Goal: Task Accomplishment & Management: Use online tool/utility

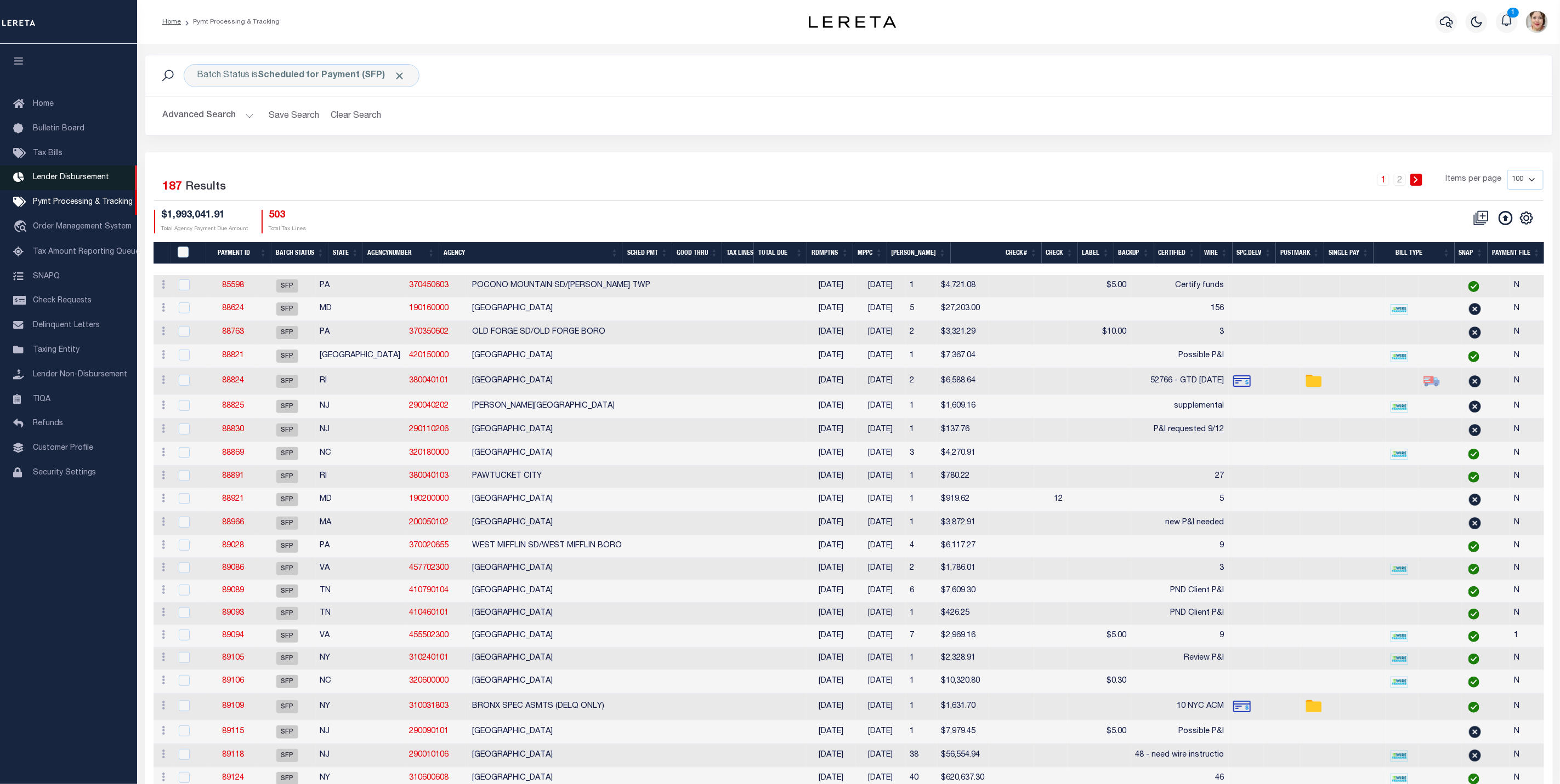
click at [58, 175] on span "Lender Disbursement" at bounding box center [72, 177] width 76 height 8
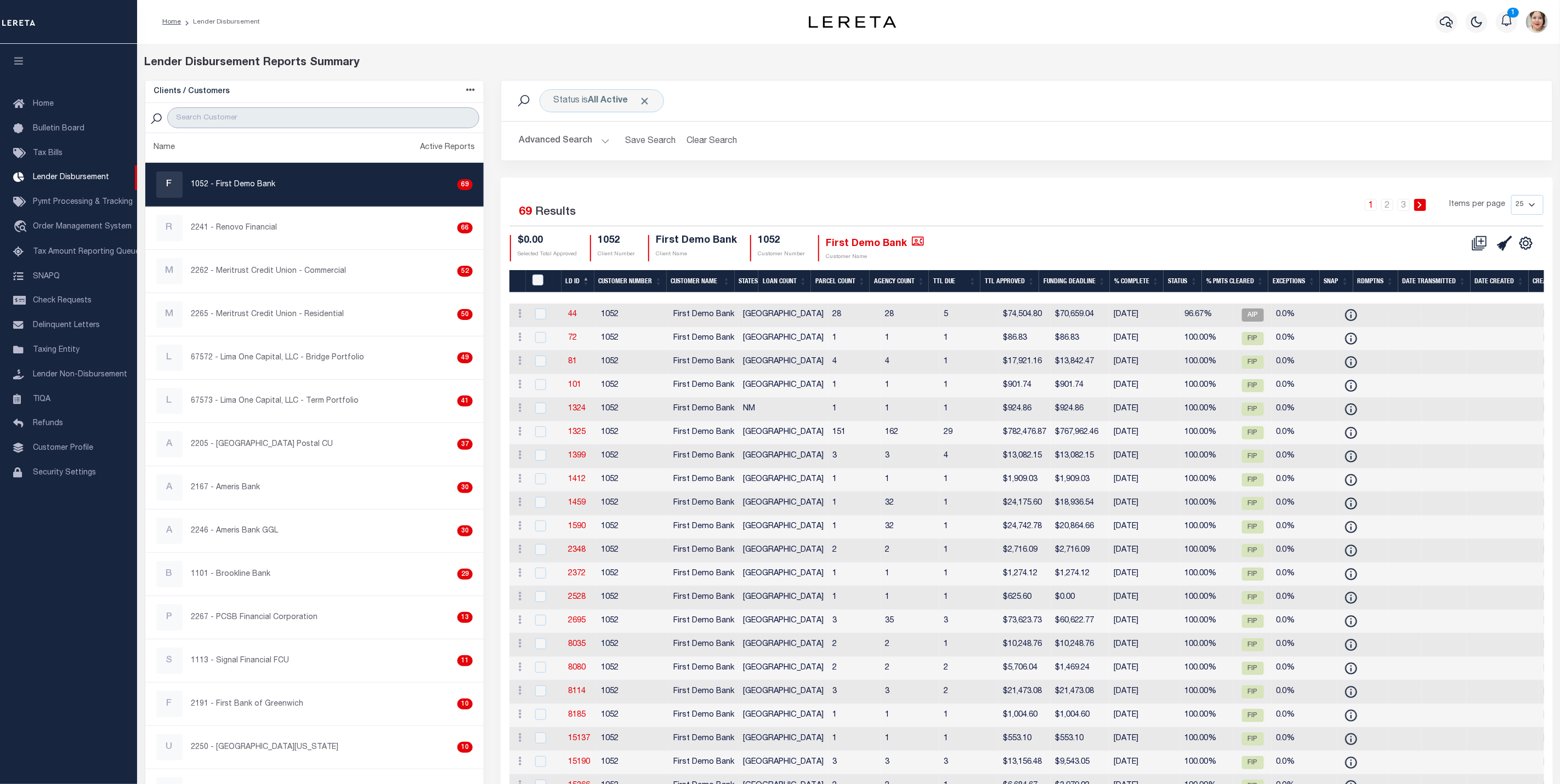
click at [257, 121] on input "search" at bounding box center [324, 118] width 312 height 21
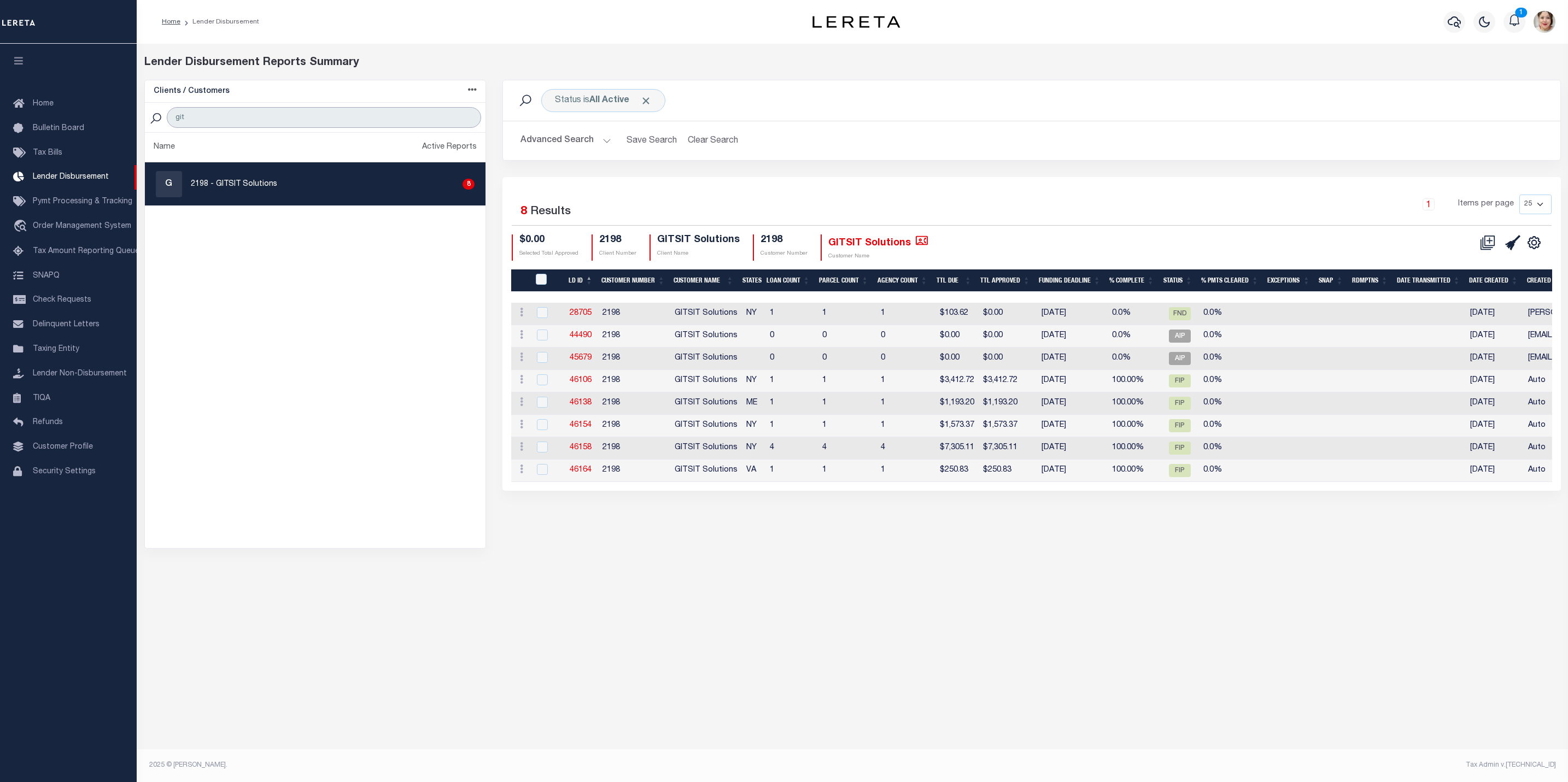
type input "git"
click at [1064, 600] on div "Lender Disbursement Reports Summary Clients / Customers Customers asc Customers…" at bounding box center [852, 396] width 1431 height 704
click at [563, 142] on button "Advanced Search" at bounding box center [565, 141] width 91 height 22
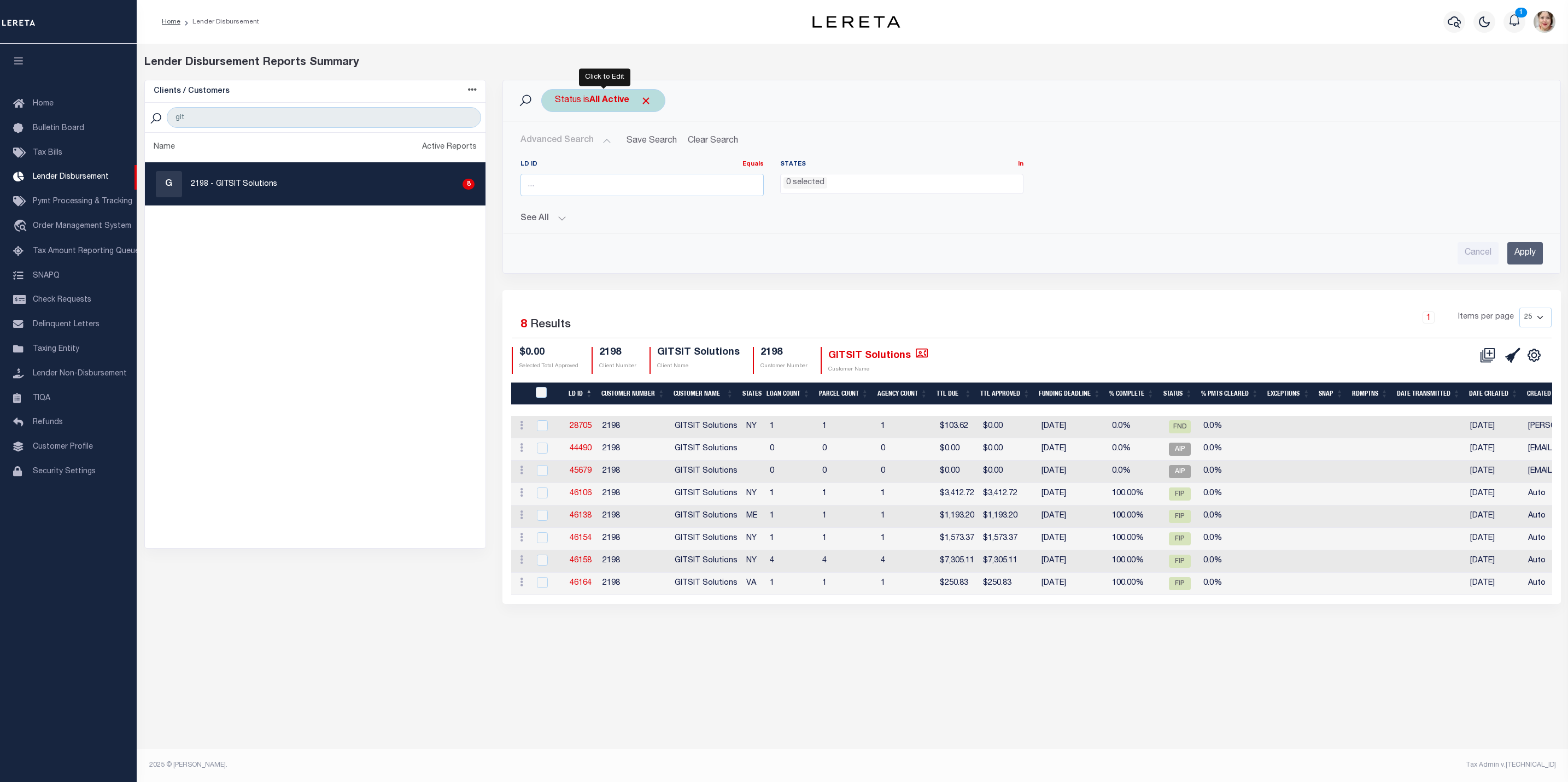
click at [653, 102] on div "Status is All Active" at bounding box center [603, 100] width 124 height 22
click at [644, 99] on span "Click to Remove" at bounding box center [646, 101] width 12 height 12
click at [602, 189] on input "number" at bounding box center [641, 185] width 243 height 22
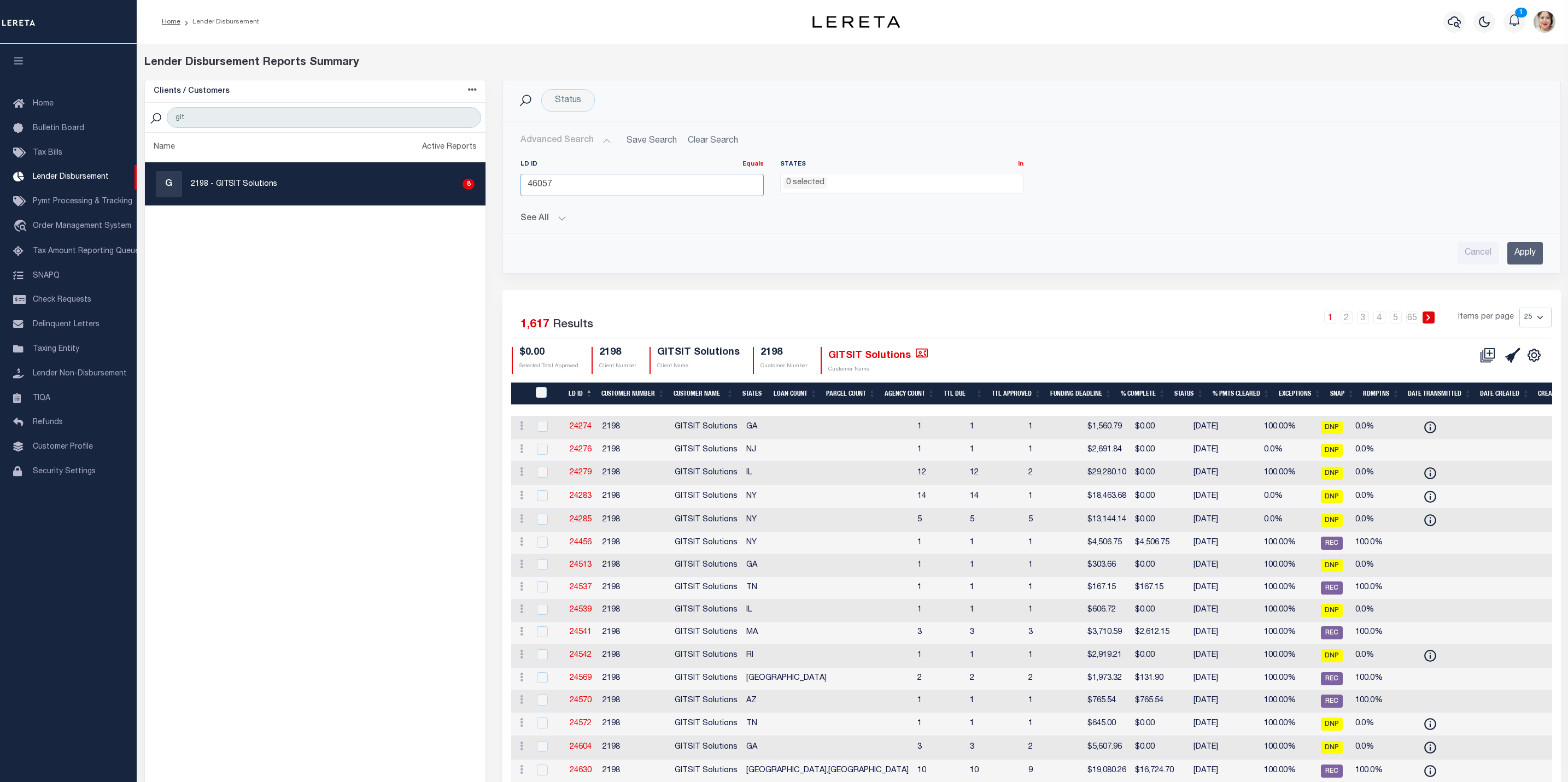
type input "46057"
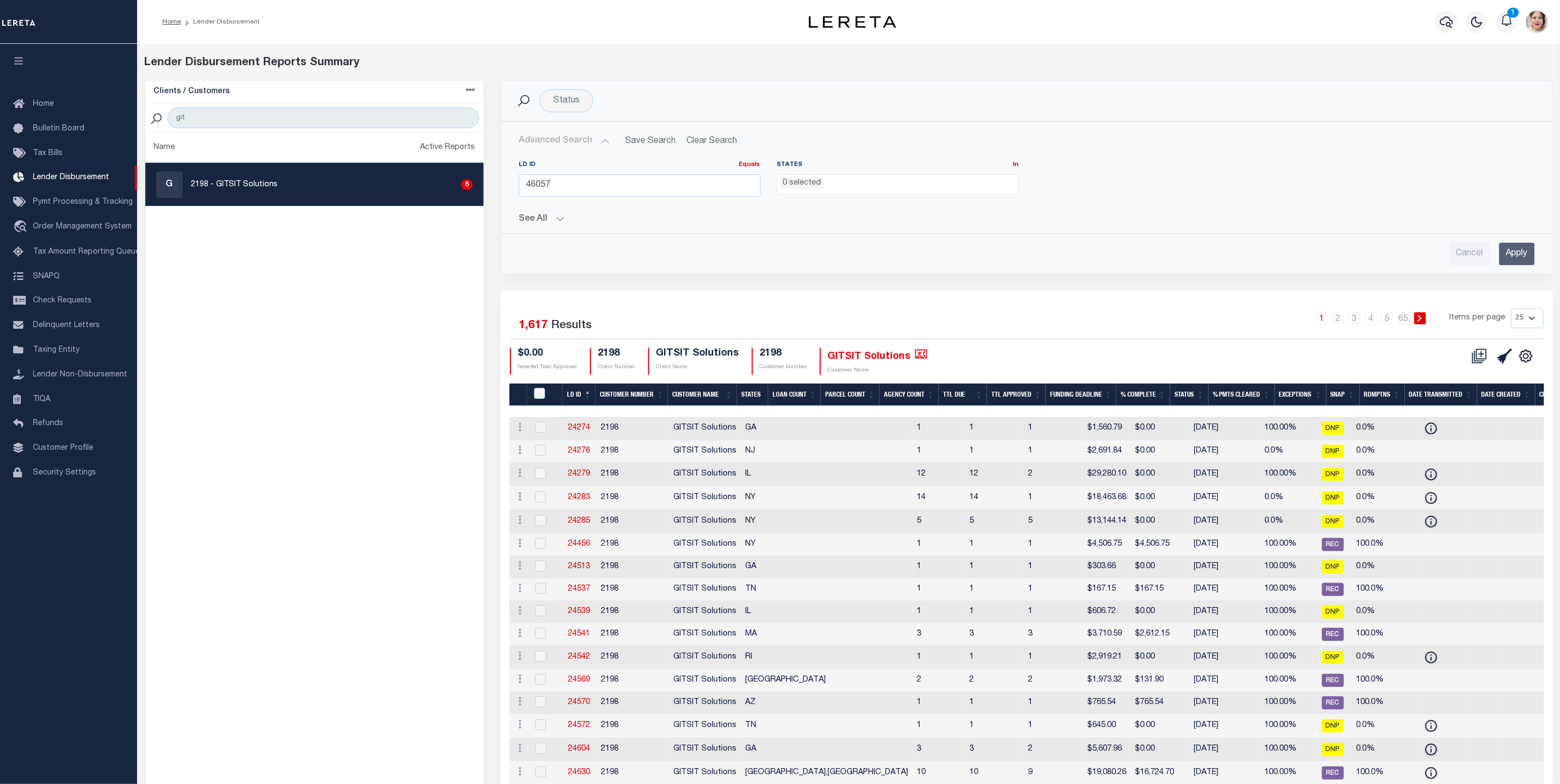
click at [1516, 256] on input "Apply" at bounding box center [1517, 254] width 35 height 23
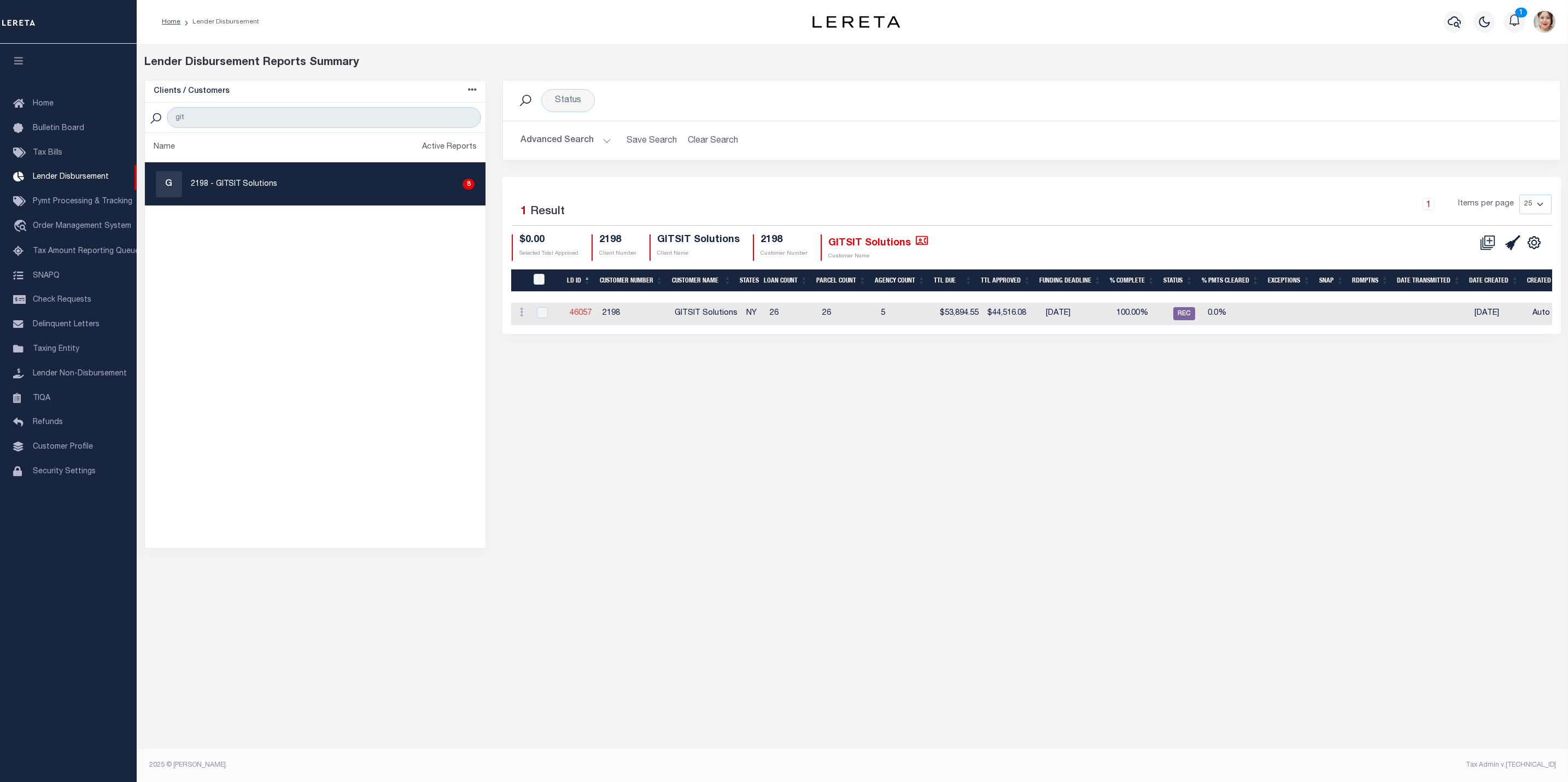
click at [575, 312] on link "46057" at bounding box center [581, 313] width 22 height 8
checkbox input "true"
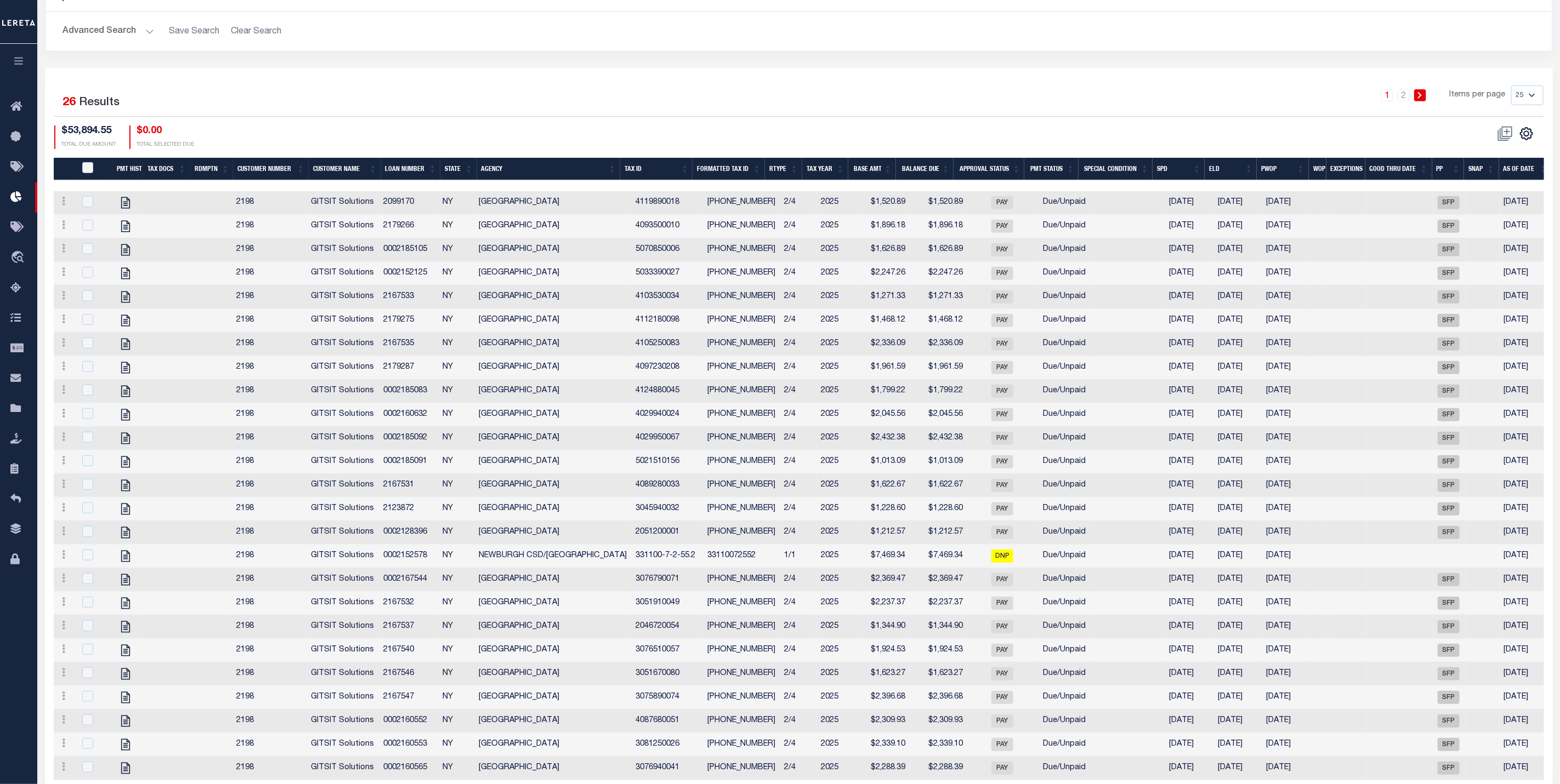
scroll to position [328, 0]
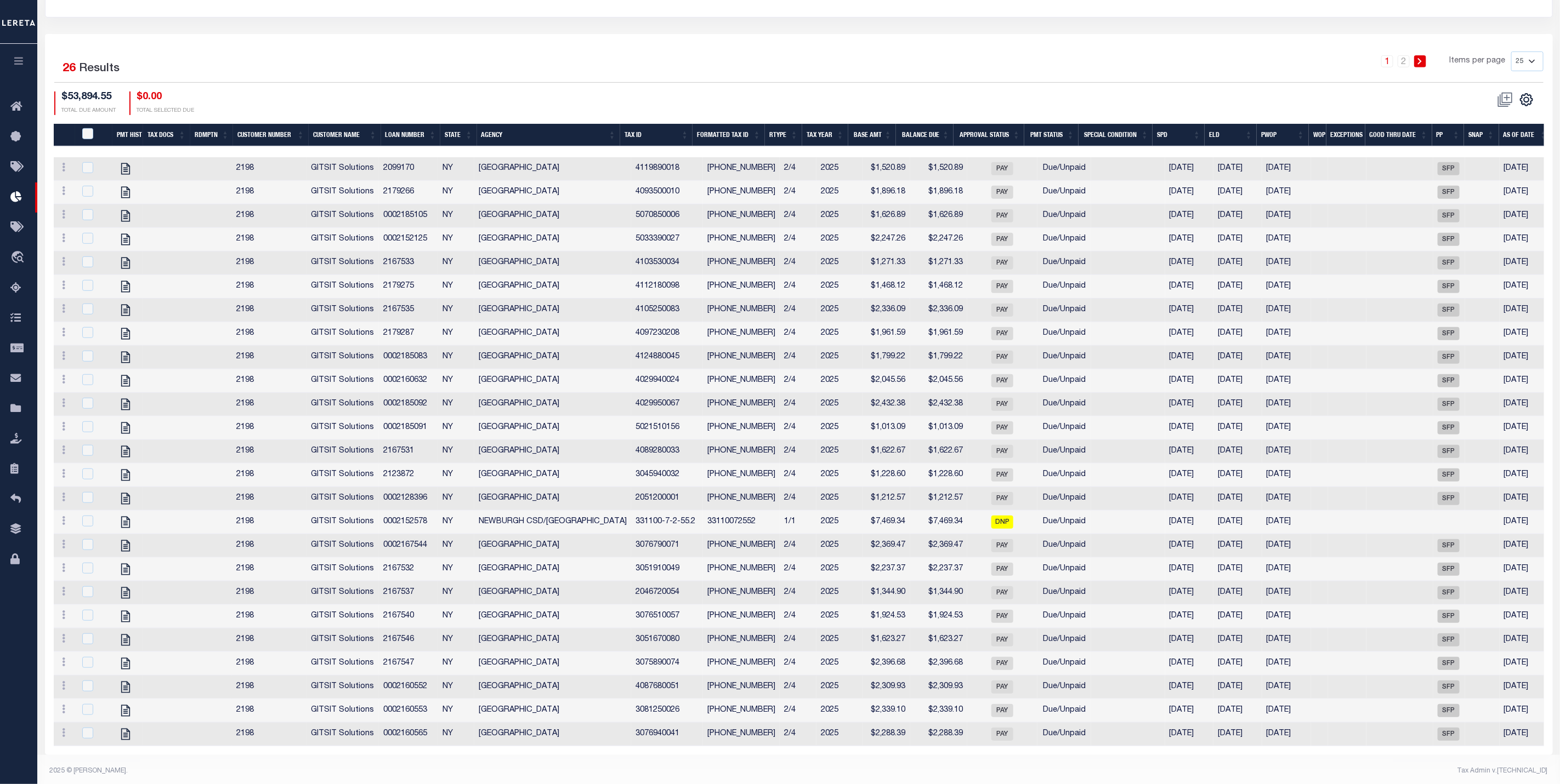
click at [402, 140] on th "Loan Number" at bounding box center [411, 134] width 60 height 23
click at [1534, 64] on select "25 50 100 200" at bounding box center [1527, 62] width 32 height 20
select select "100"
click at [1511, 54] on select "25 50 100 200" at bounding box center [1527, 62] width 32 height 20
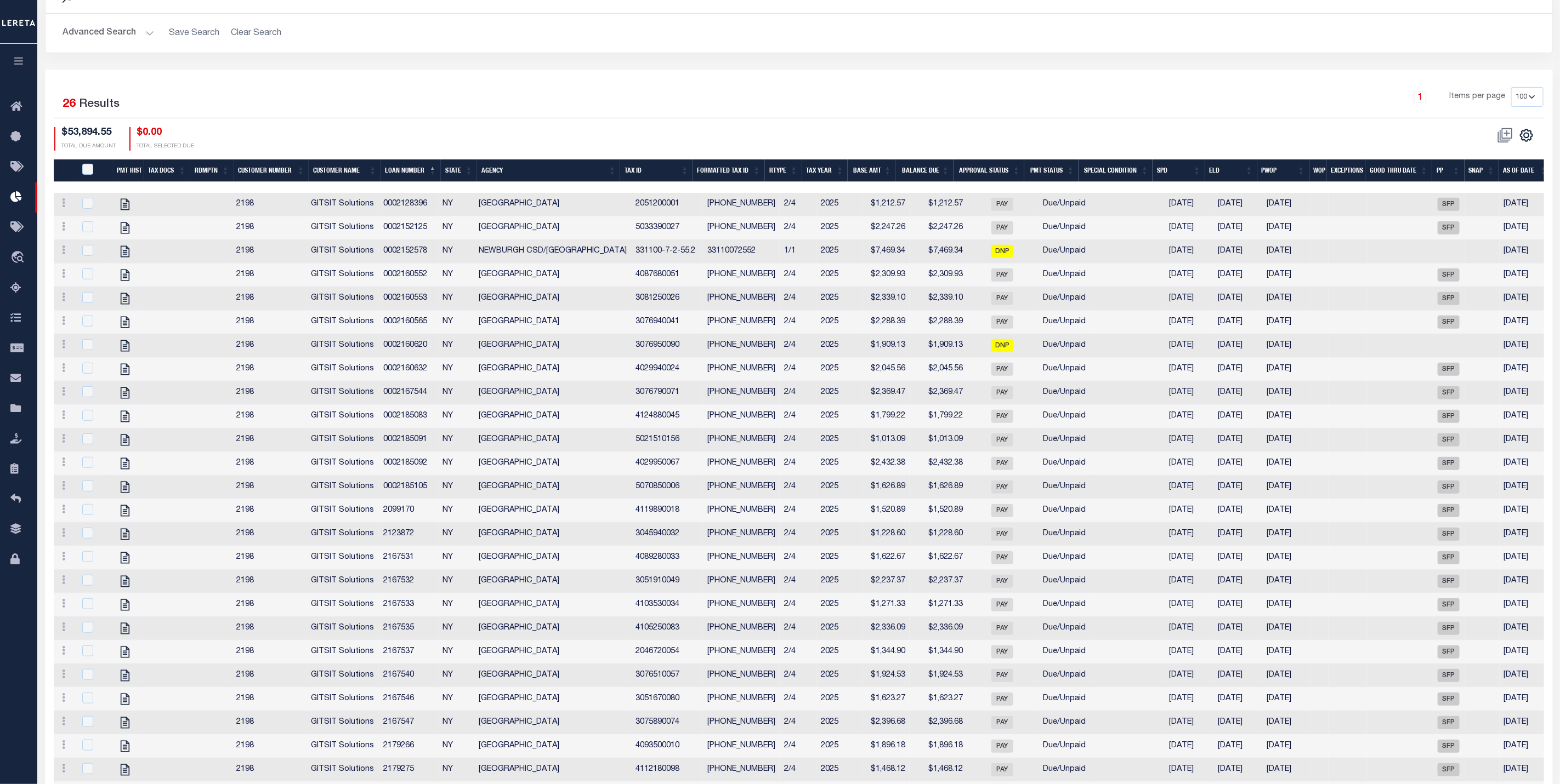
scroll to position [375, 0]
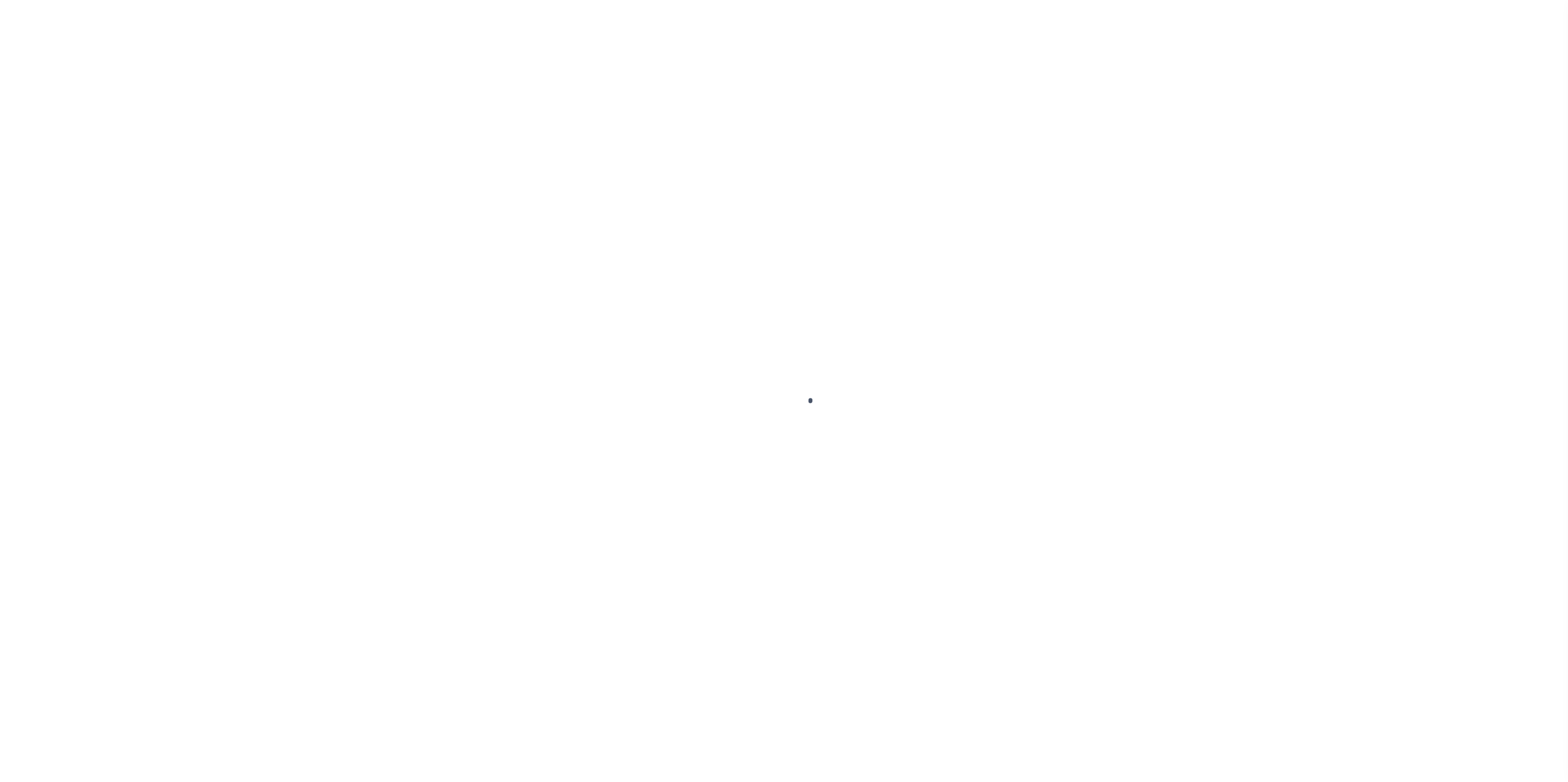
select select "100"
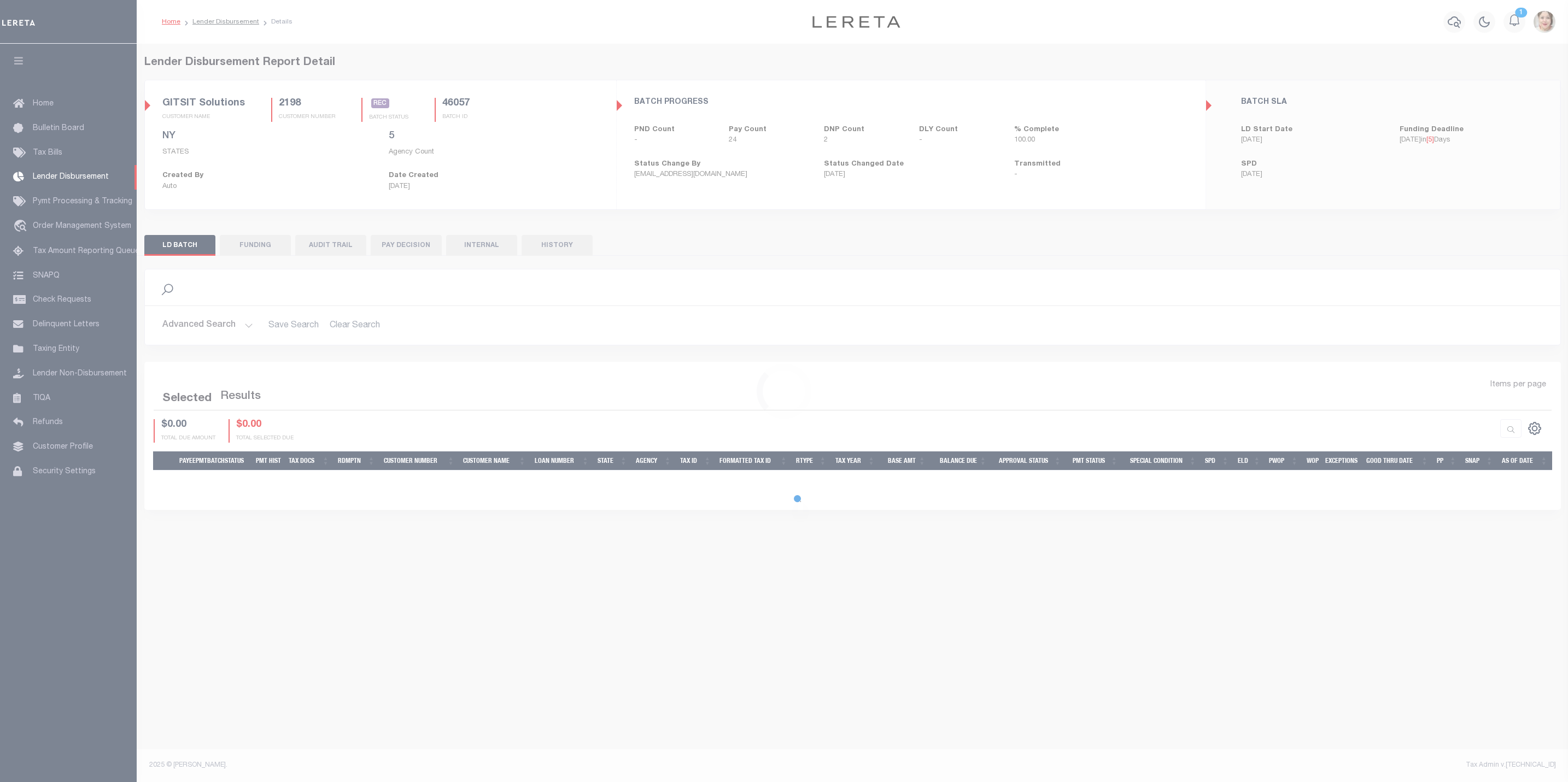
select select "100"
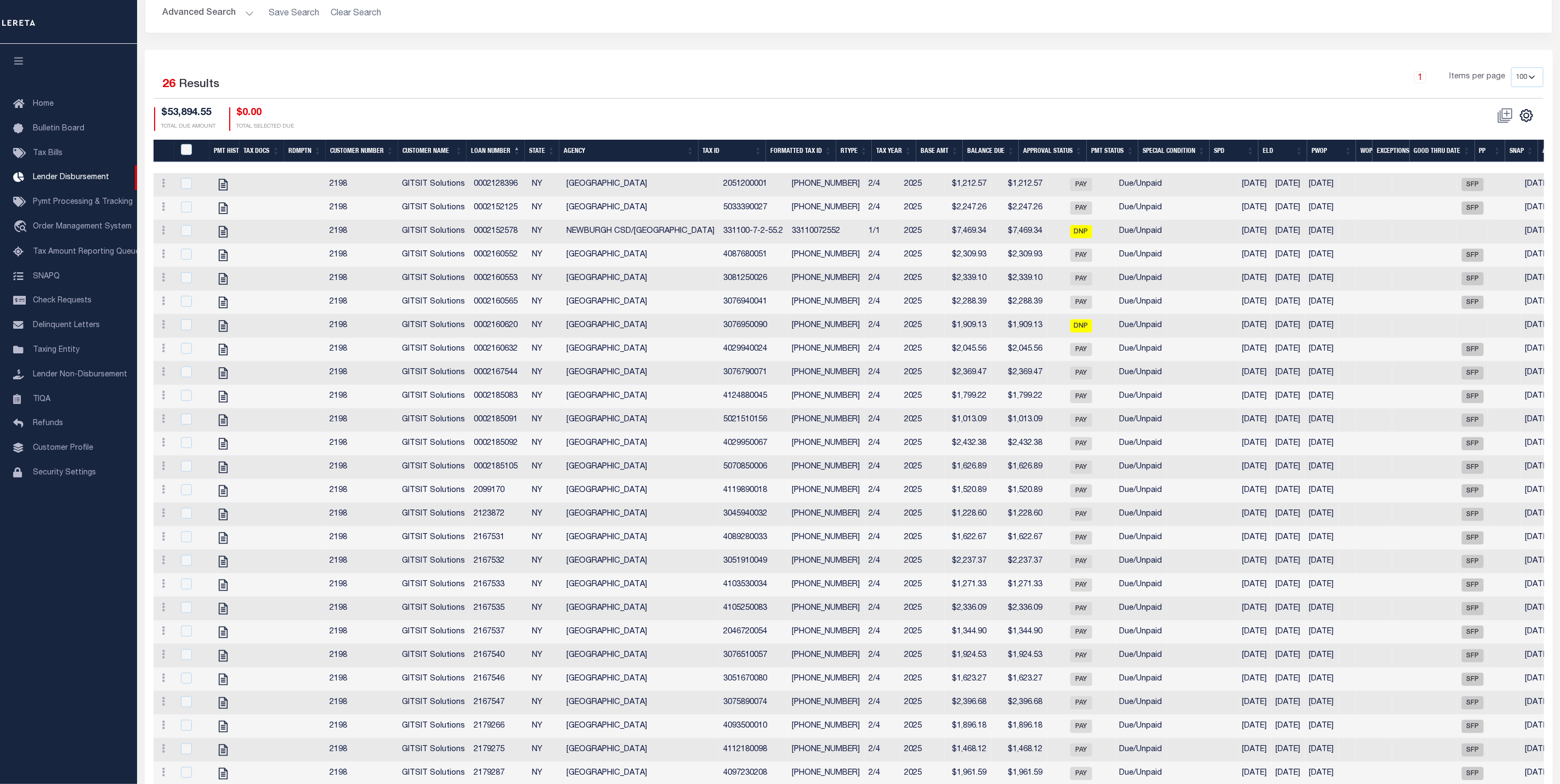
scroll to position [375, 0]
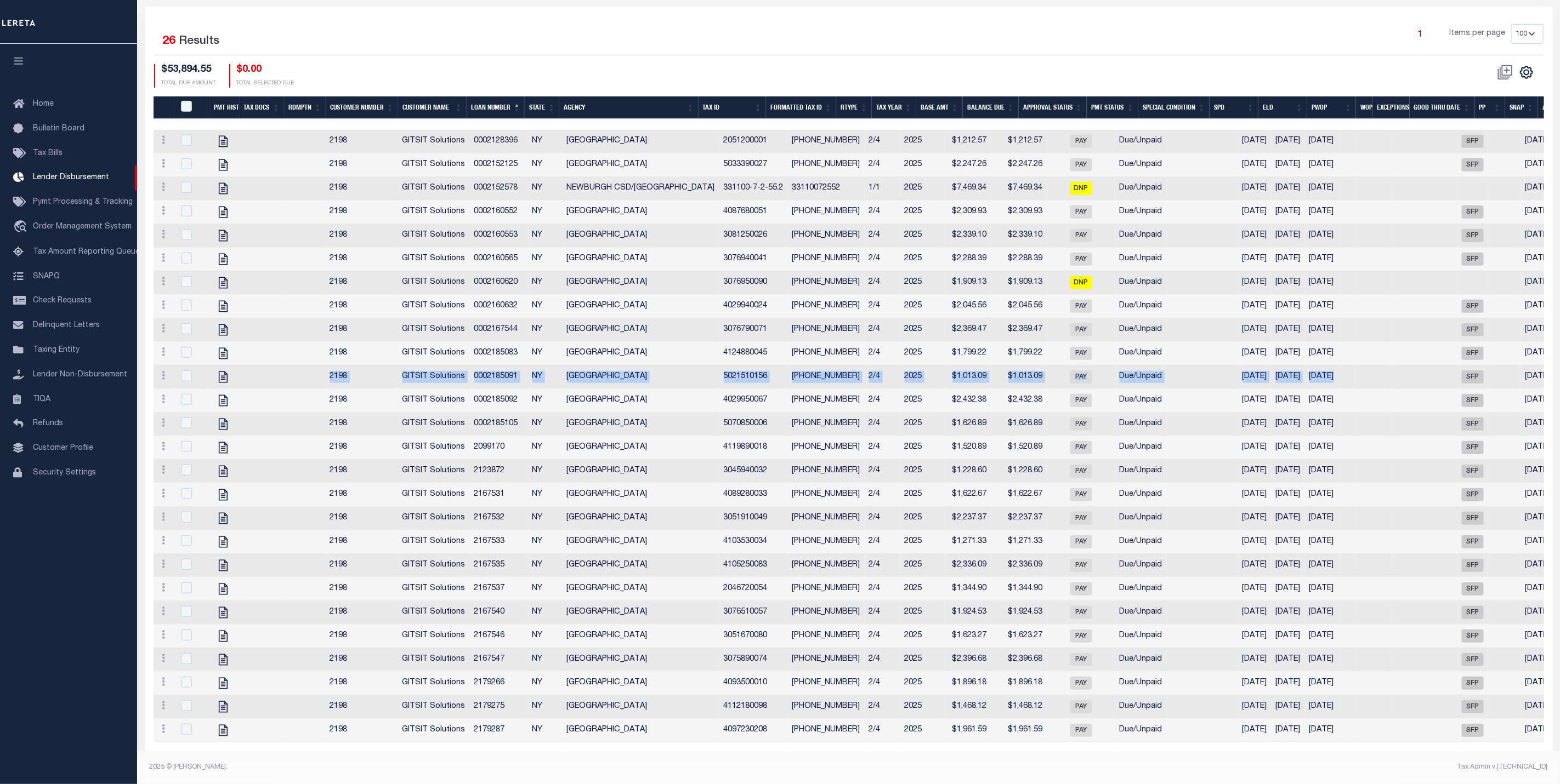
drag, startPoint x: 315, startPoint y: 362, endPoint x: 1441, endPoint y: 368, distance: 1126.0
click at [1441, 368] on tr "View Tax Line Detail View Accutax Payment History 2198 GITSIT Solutions 0002185…" at bounding box center [862, 377] width 1417 height 24
copy tr "2198 GITSIT Solutions 0002185091 [GEOGRAPHIC_DATA] 5021510156 [PHONE_NUMBER] 2/…"
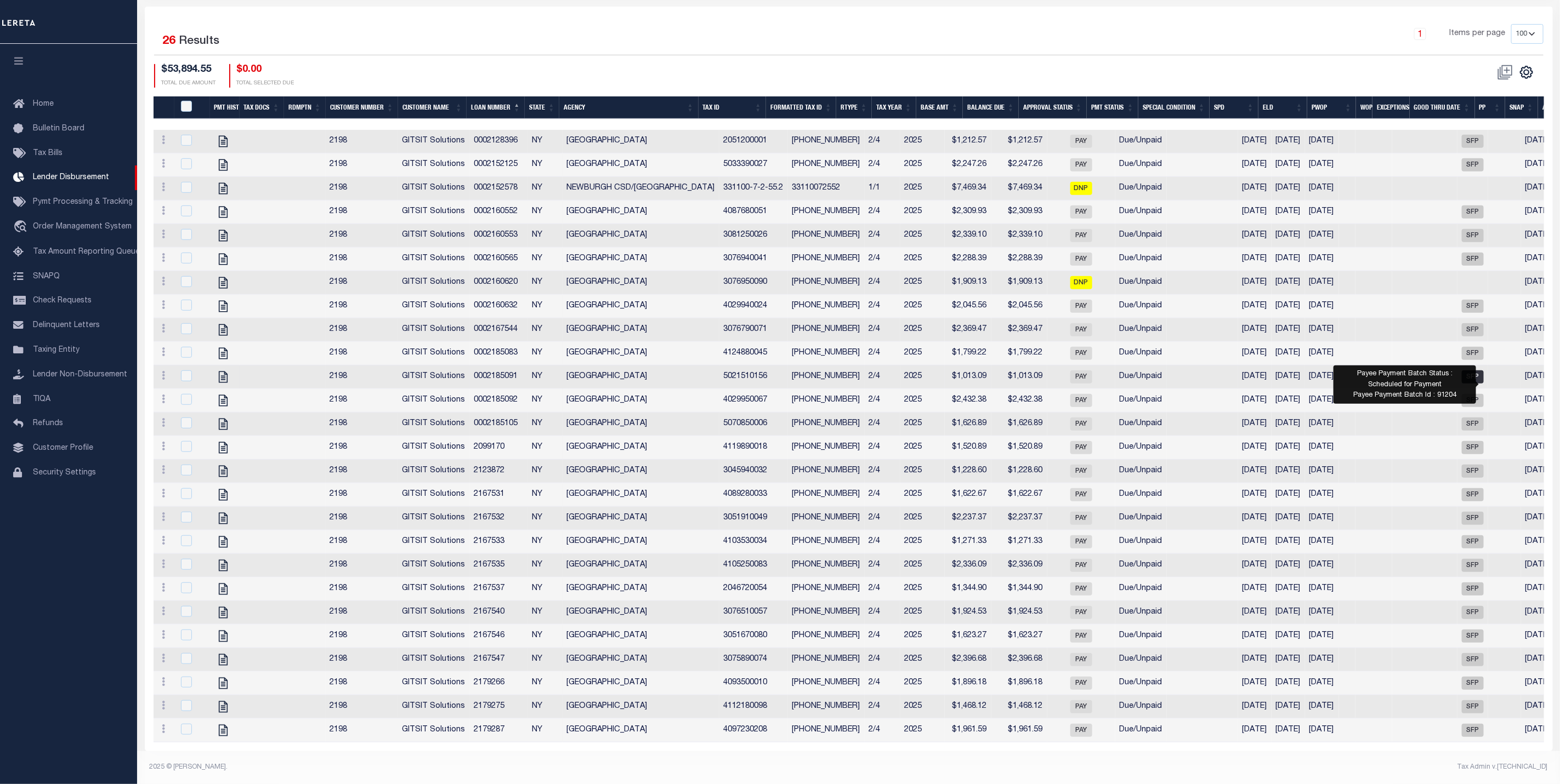
click at [1484, 370] on span "SFP" at bounding box center [1473, 376] width 22 height 13
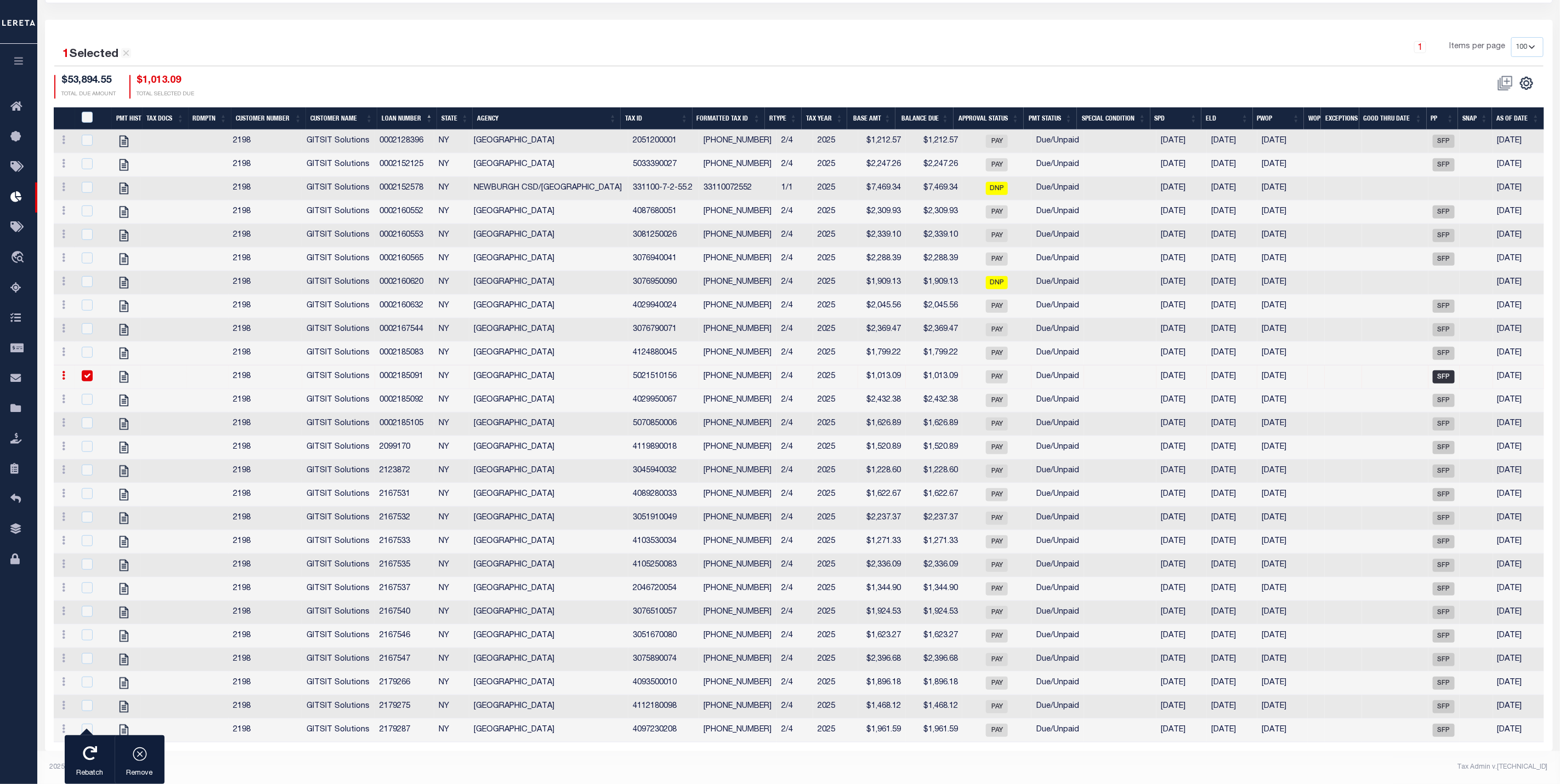
scroll to position [355, 0]
click at [84, 371] on input "checkbox" at bounding box center [86, 375] width 11 height 11
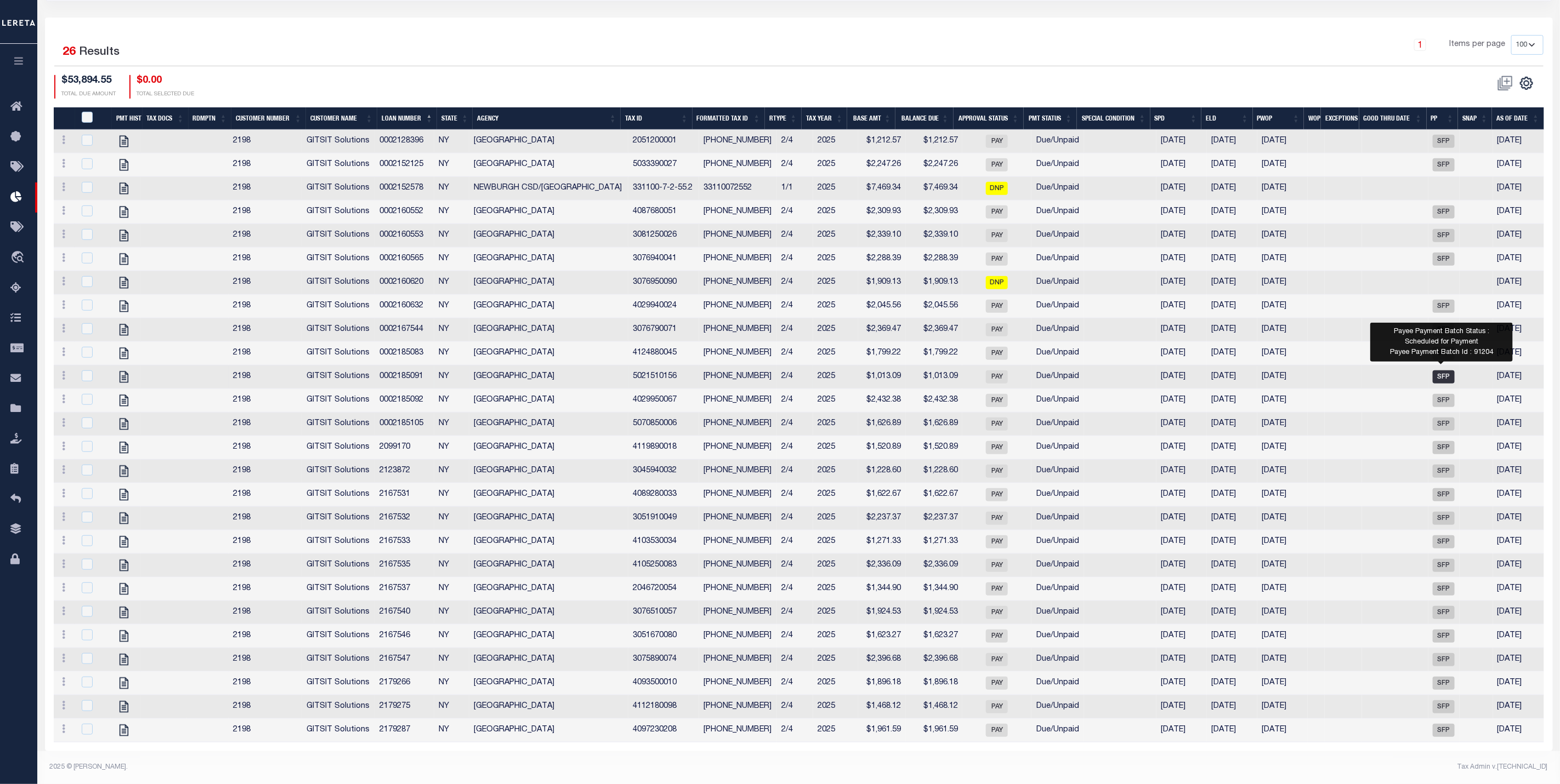
click at [1441, 377] on span "SFP" at bounding box center [1443, 376] width 22 height 13
checkbox input "true"
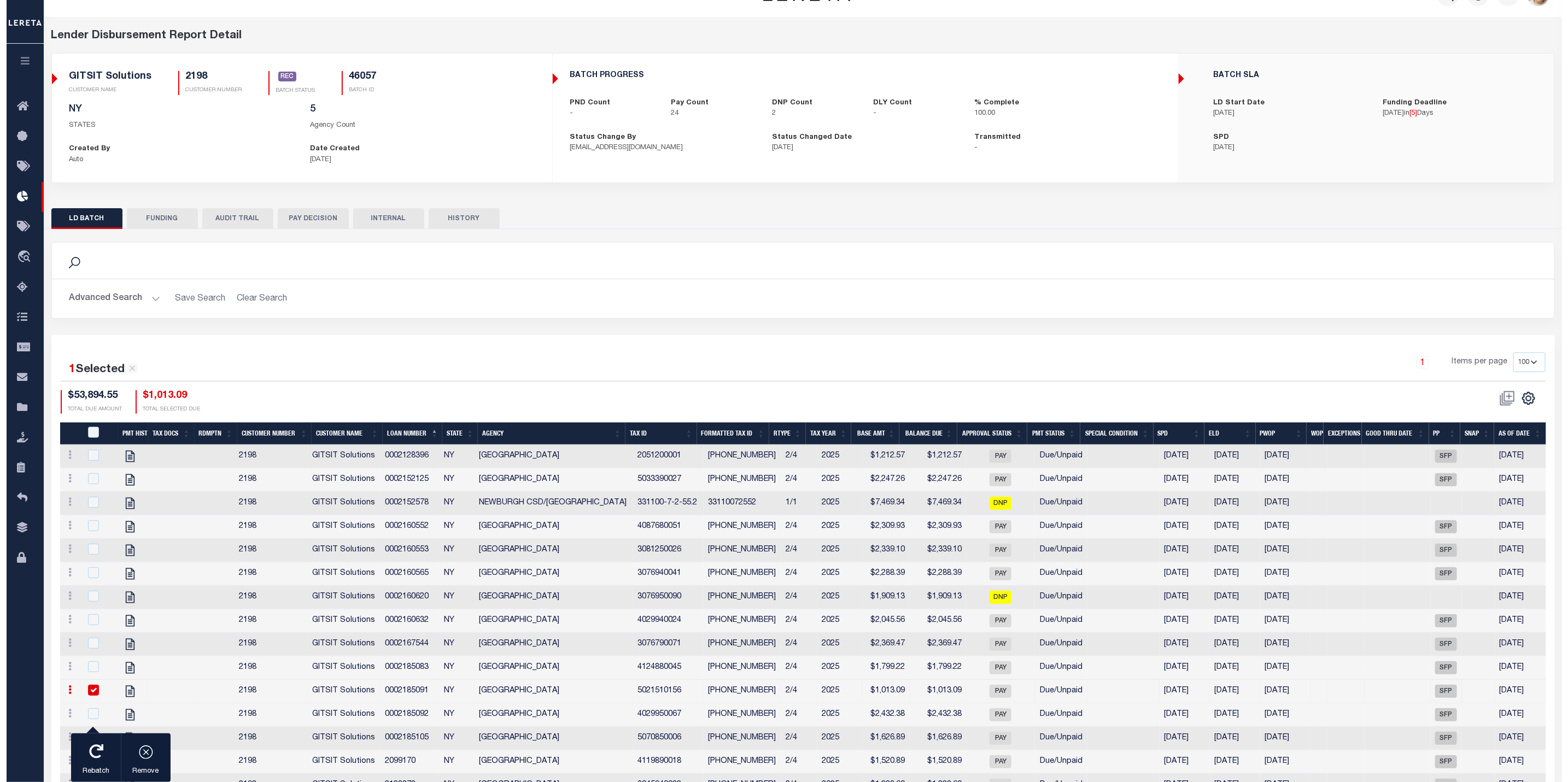
scroll to position [0, 0]
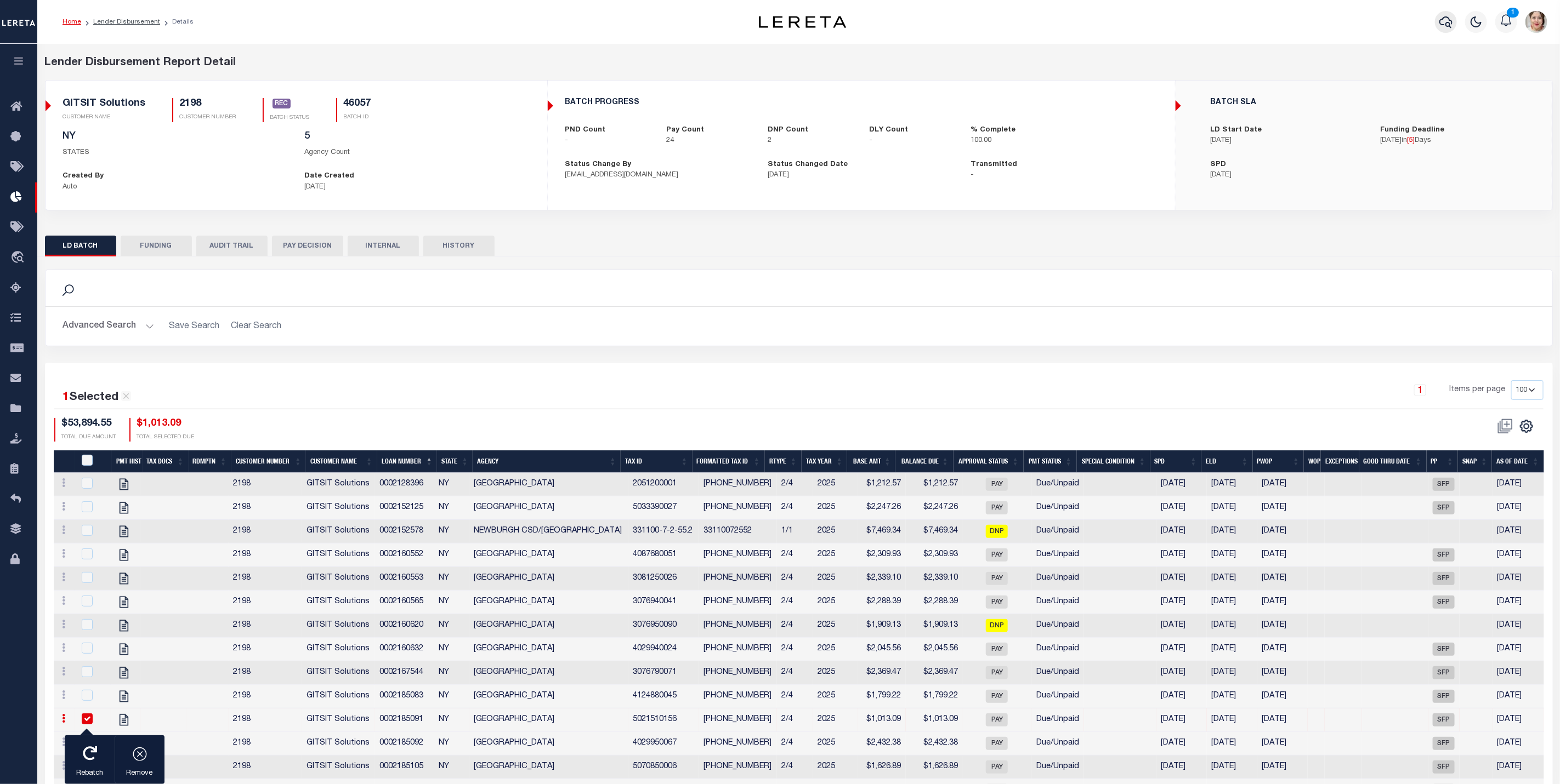
click at [1451, 24] on icon "button" at bounding box center [1445, 22] width 13 height 13
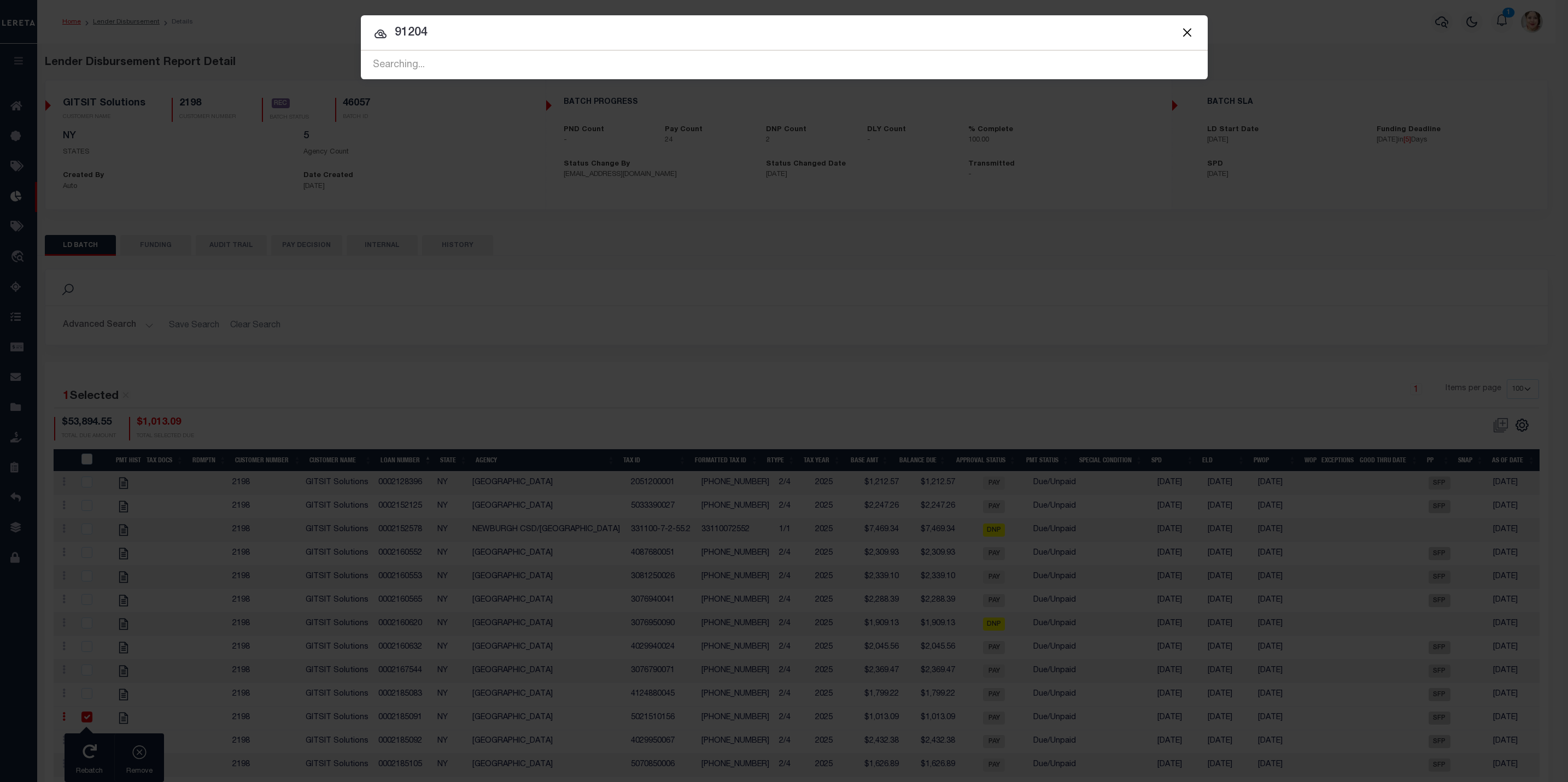
type input "91204"
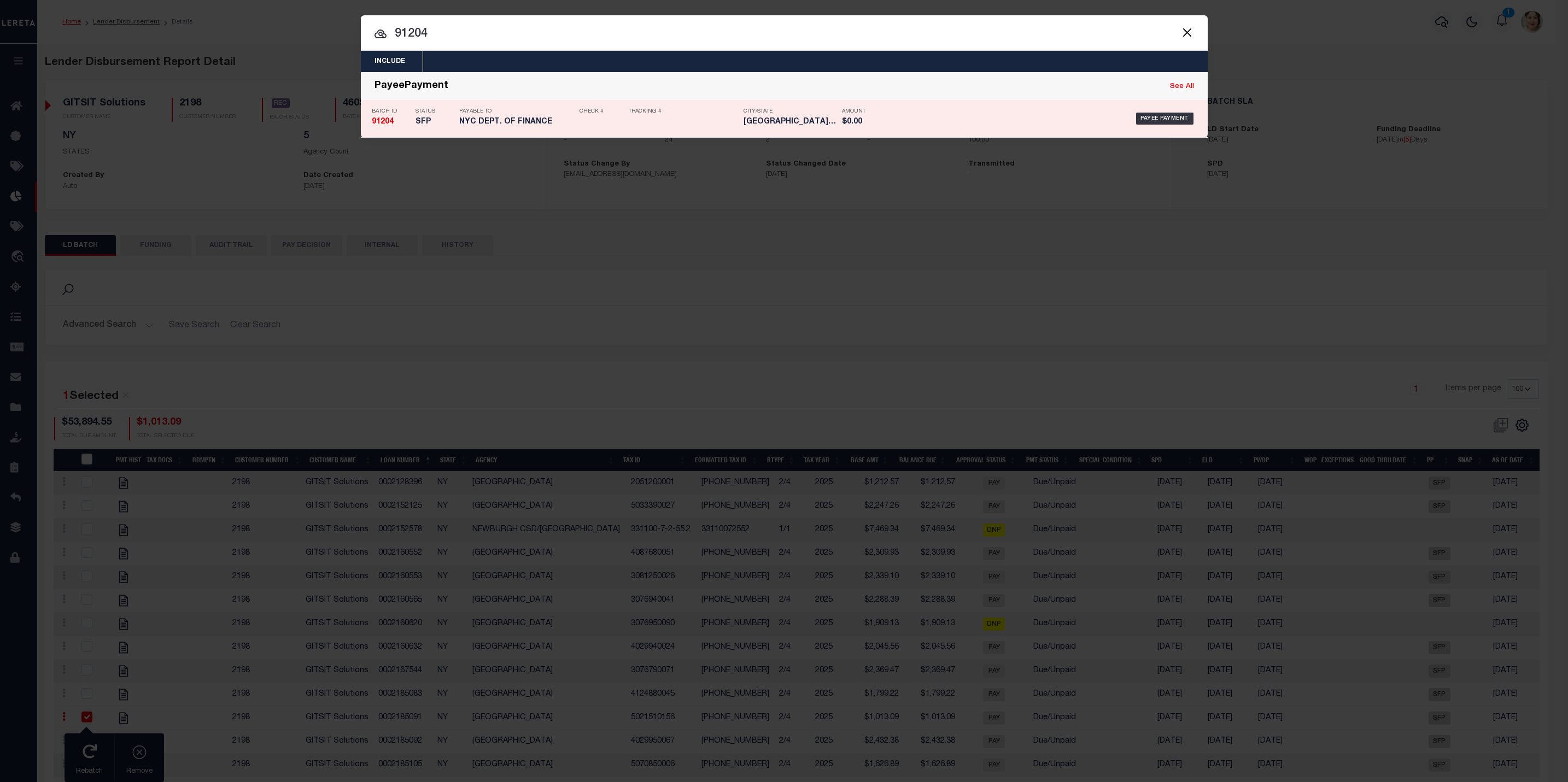
click at [834, 121] on div "Amount $0.00" at bounding box center [861, 118] width 55 height 31
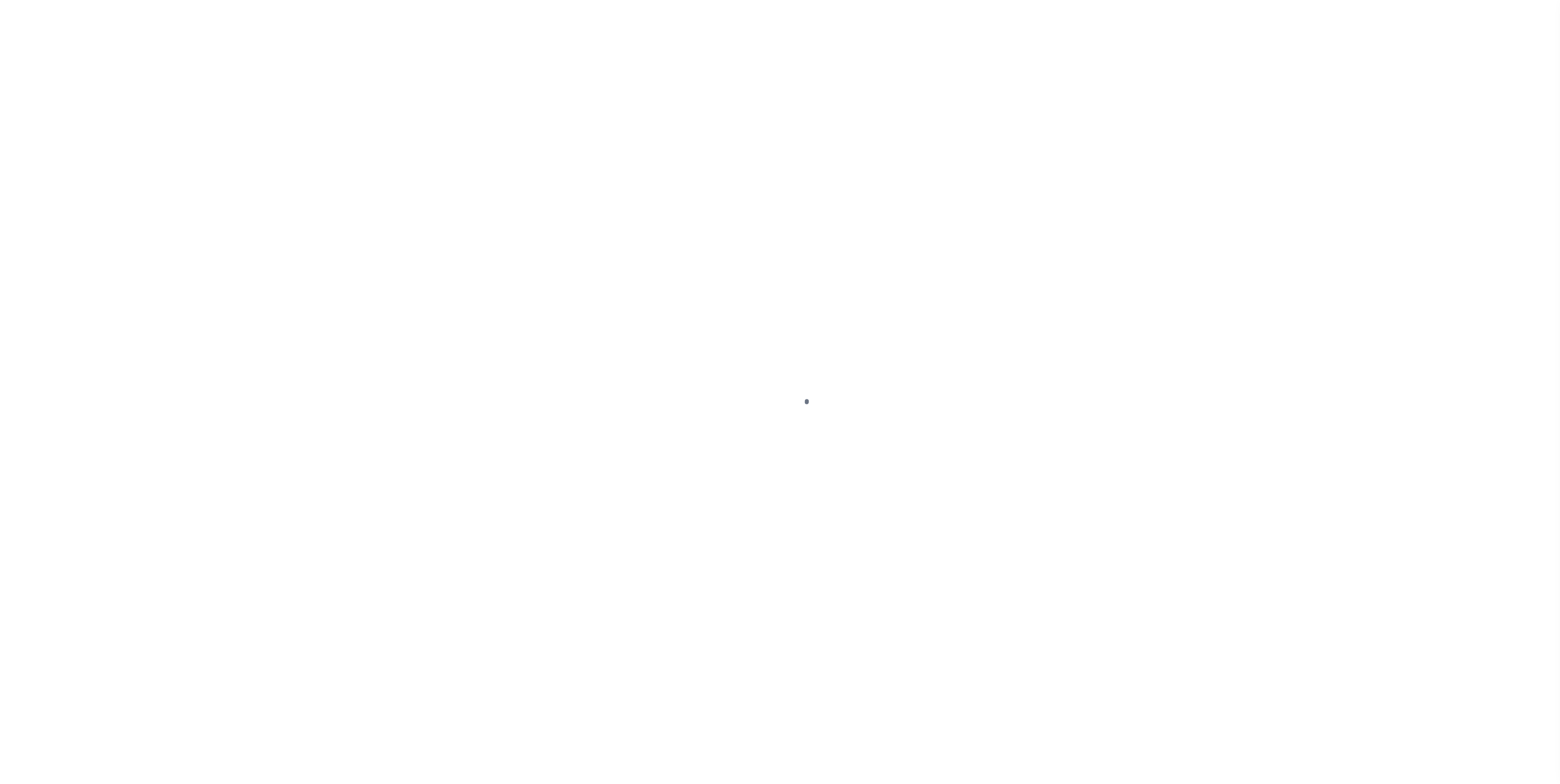
select select "SFP"
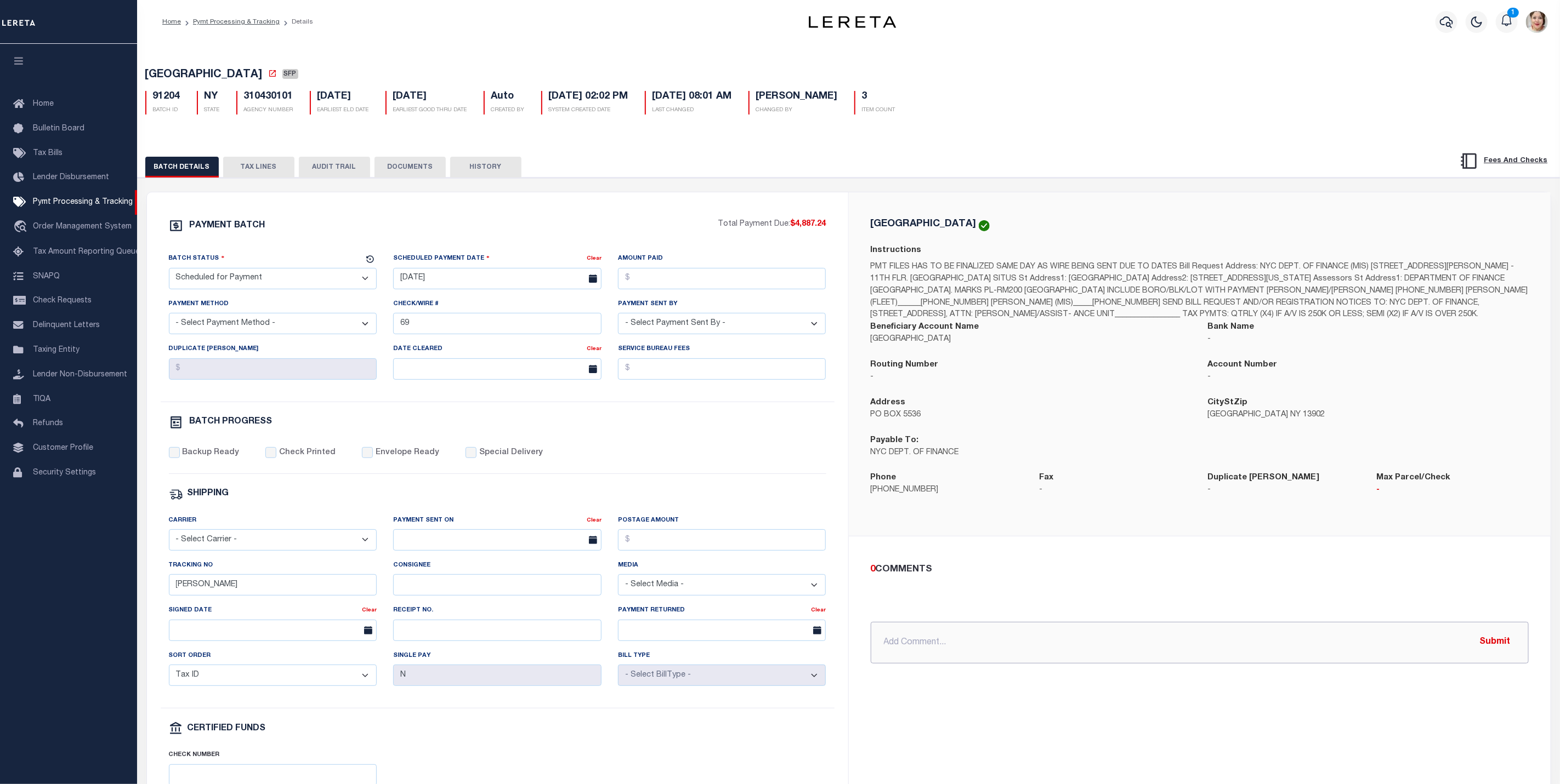
click at [967, 654] on input "text" at bounding box center [1199, 643] width 658 height 41
type input "9/15/25 - Sending information to Matt to move funds for"
drag, startPoint x: 1119, startPoint y: 647, endPoint x: 815, endPoint y: 636, distance: 304.2
click at [815, 636] on div "PAYMENT BATCH Total Payment Due: $4,887.24 Batch Status" at bounding box center [848, 513] width 1403 height 641
